Goal: Information Seeking & Learning: Learn about a topic

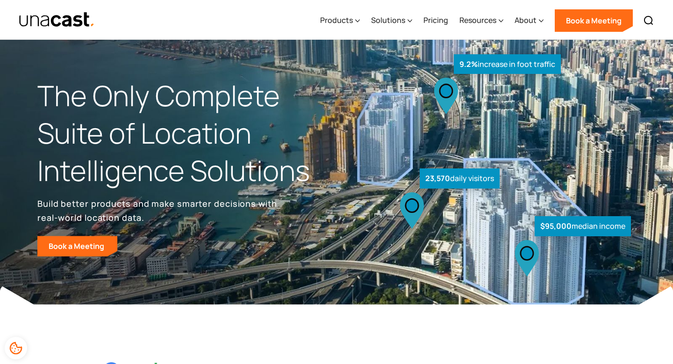
scroll to position [3, 0]
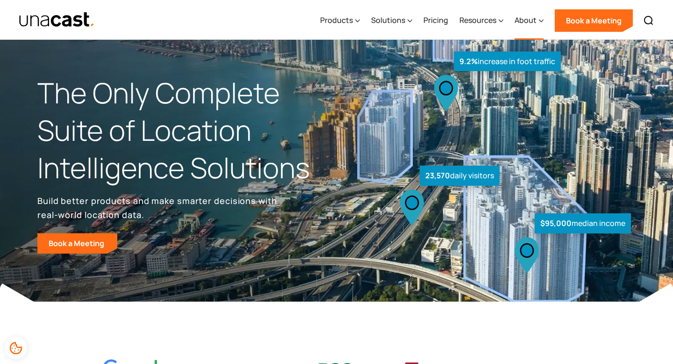
click at [526, 16] on div "About" at bounding box center [526, 19] width 22 height 11
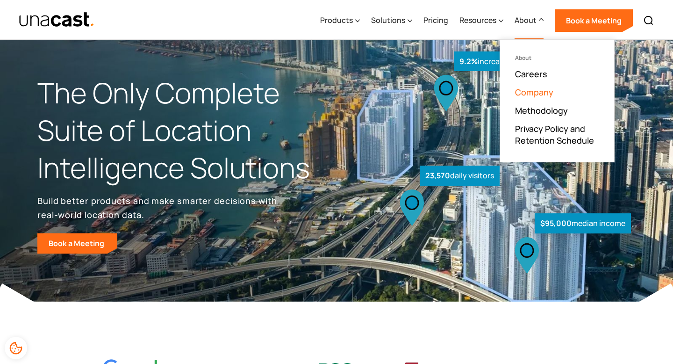
click at [526, 93] on link "Company" at bounding box center [534, 91] width 38 height 11
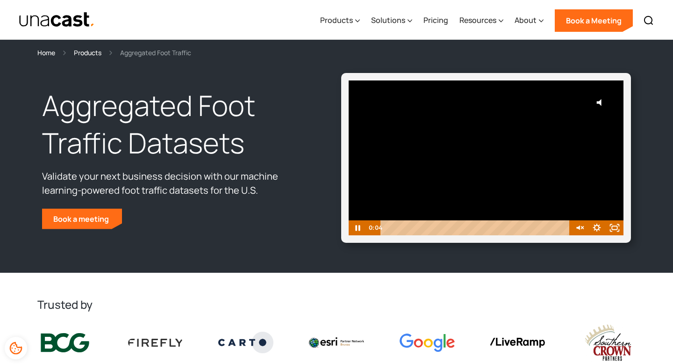
drag, startPoint x: 409, startPoint y: 228, endPoint x: 403, endPoint y: 239, distance: 13.0
click at [403, 239] on div "Click for sound @keyframes VOLUME_SMALL_WAVE_FLASH { 0% { opacity: 0; } 33% { o…" at bounding box center [486, 158] width 290 height 170
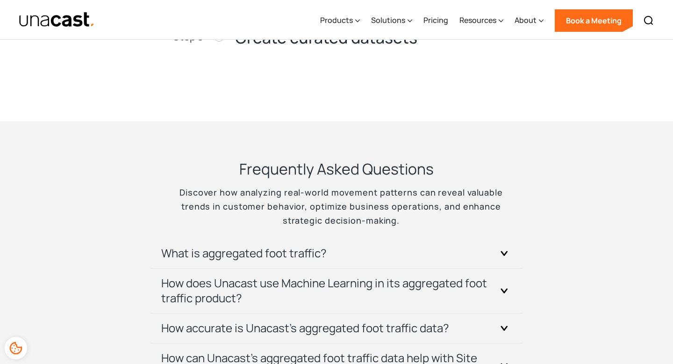
scroll to position [1842, 0]
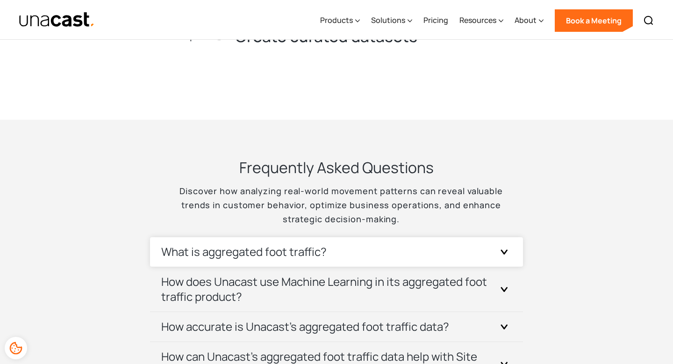
click at [228, 248] on h3 "What is aggregated foot traffic?" at bounding box center [243, 251] width 165 height 15
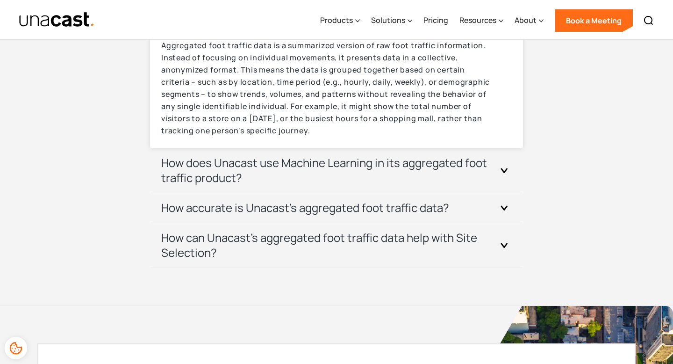
scroll to position [2070, 0]
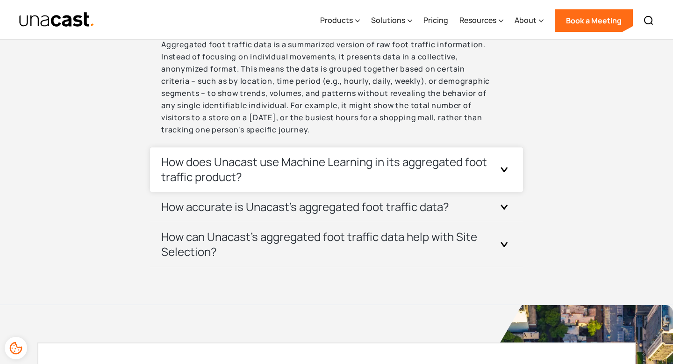
click at [179, 182] on h3 "How does Unacast use Machine Learning in its aggregated foot traffic product?" at bounding box center [325, 169] width 328 height 30
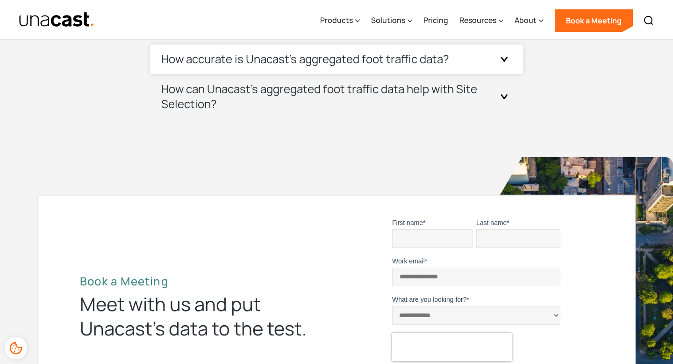
scroll to position [2291, 0]
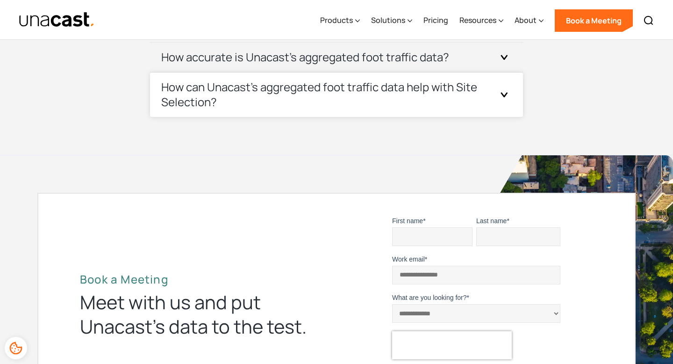
click at [196, 113] on div "How can Unacast's aggregated foot traffic data help with Site Selection?" at bounding box center [336, 94] width 351 height 44
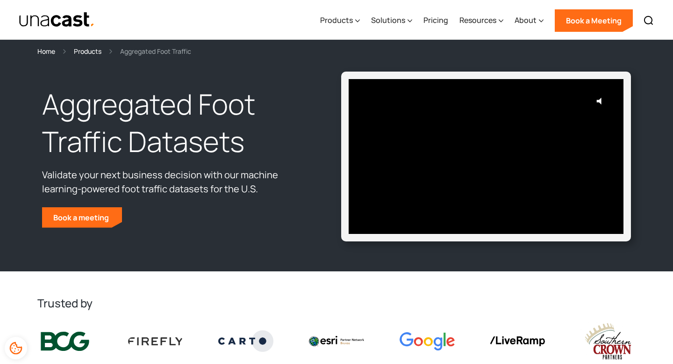
scroll to position [0, 0]
